Goal: Information Seeking & Learning: Learn about a topic

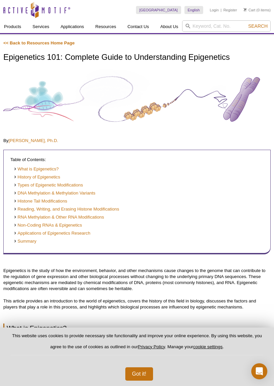
scroll to position [1908, 0]
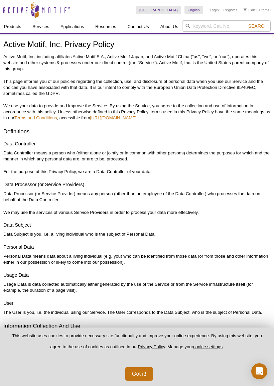
scroll to position [34, 0]
